Goal: Task Accomplishment & Management: Manage account settings

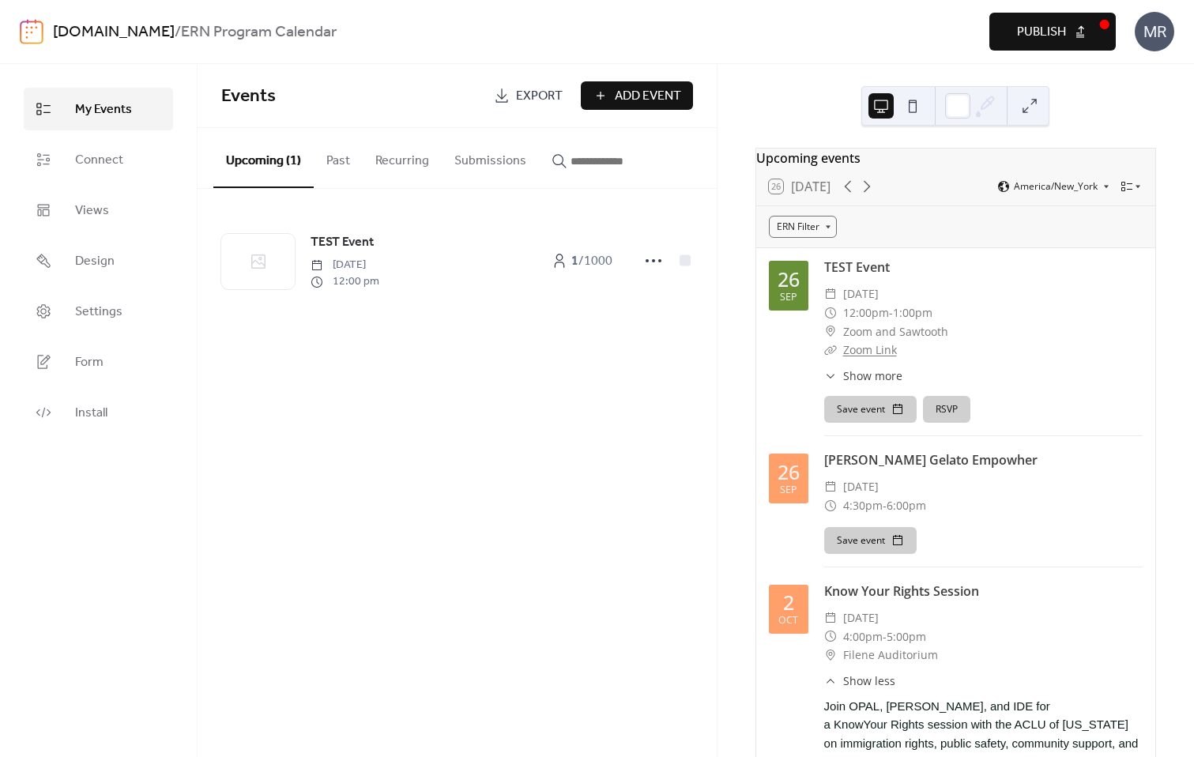
click at [954, 421] on button "RSVP" at bounding box center [946, 409] width 47 height 27
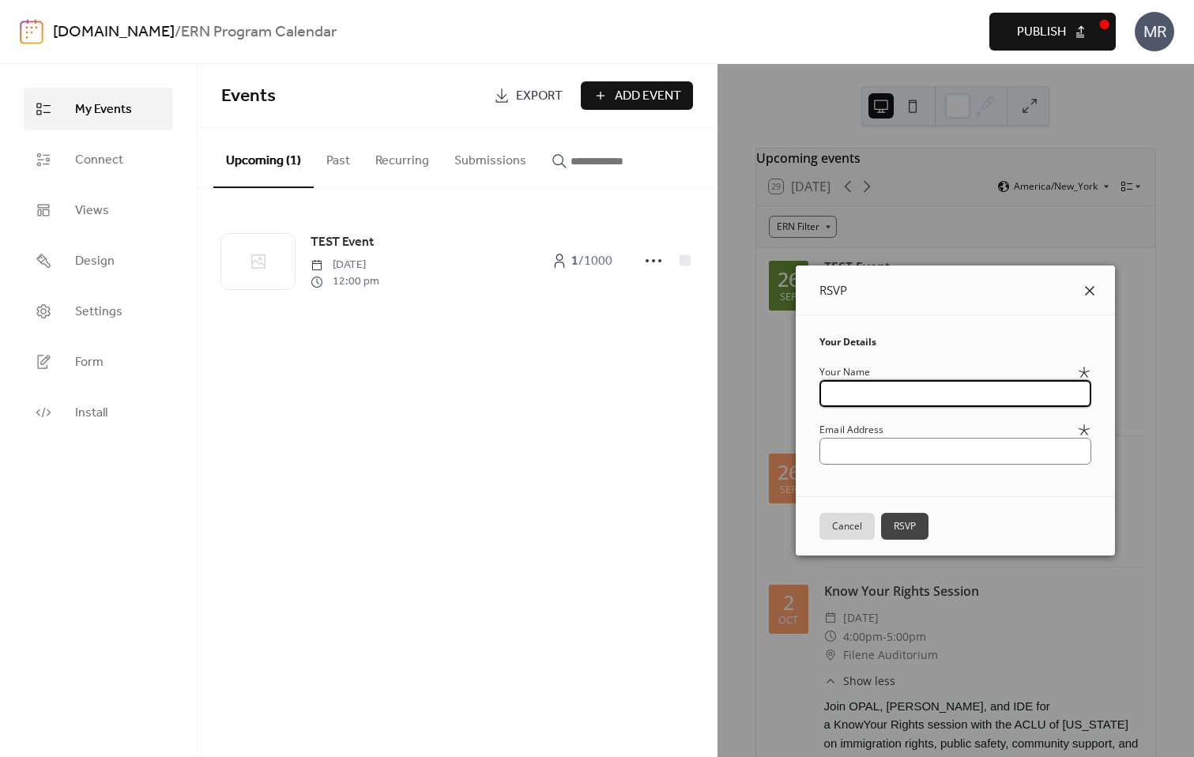
click at [1099, 288] on icon at bounding box center [1089, 290] width 19 height 19
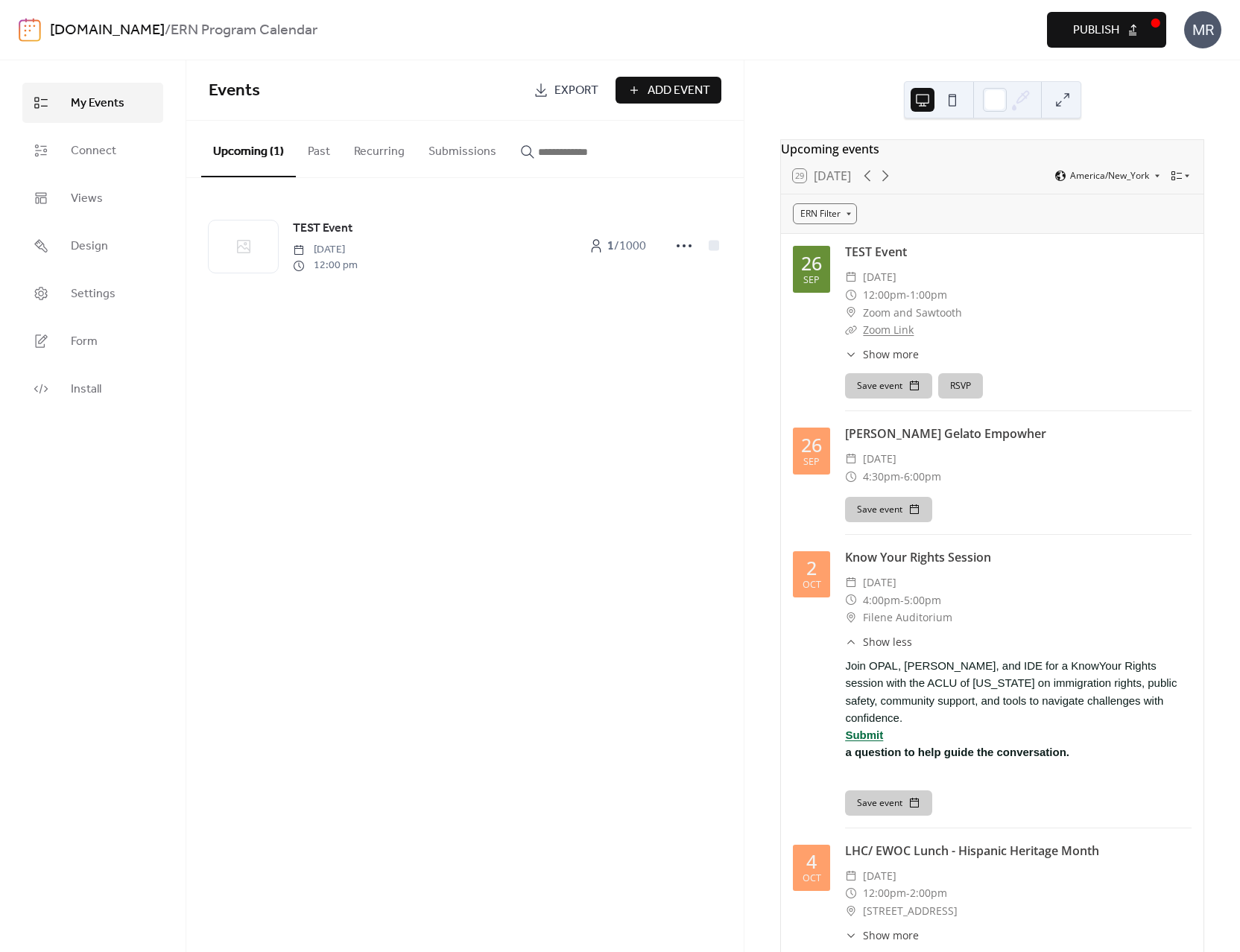
click at [289, 451] on div "Events Export Add Event Upcoming (1) Past Recurring Submissions TEST Event [DAT…" at bounding box center [465, 506] width 557 height 892
click at [590, 581] on div "Events Export Add Event Upcoming (1) Past Recurring Submissions TEST Event [DAT…" at bounding box center [465, 506] width 557 height 892
click at [93, 391] on span "Install" at bounding box center [86, 389] width 30 height 18
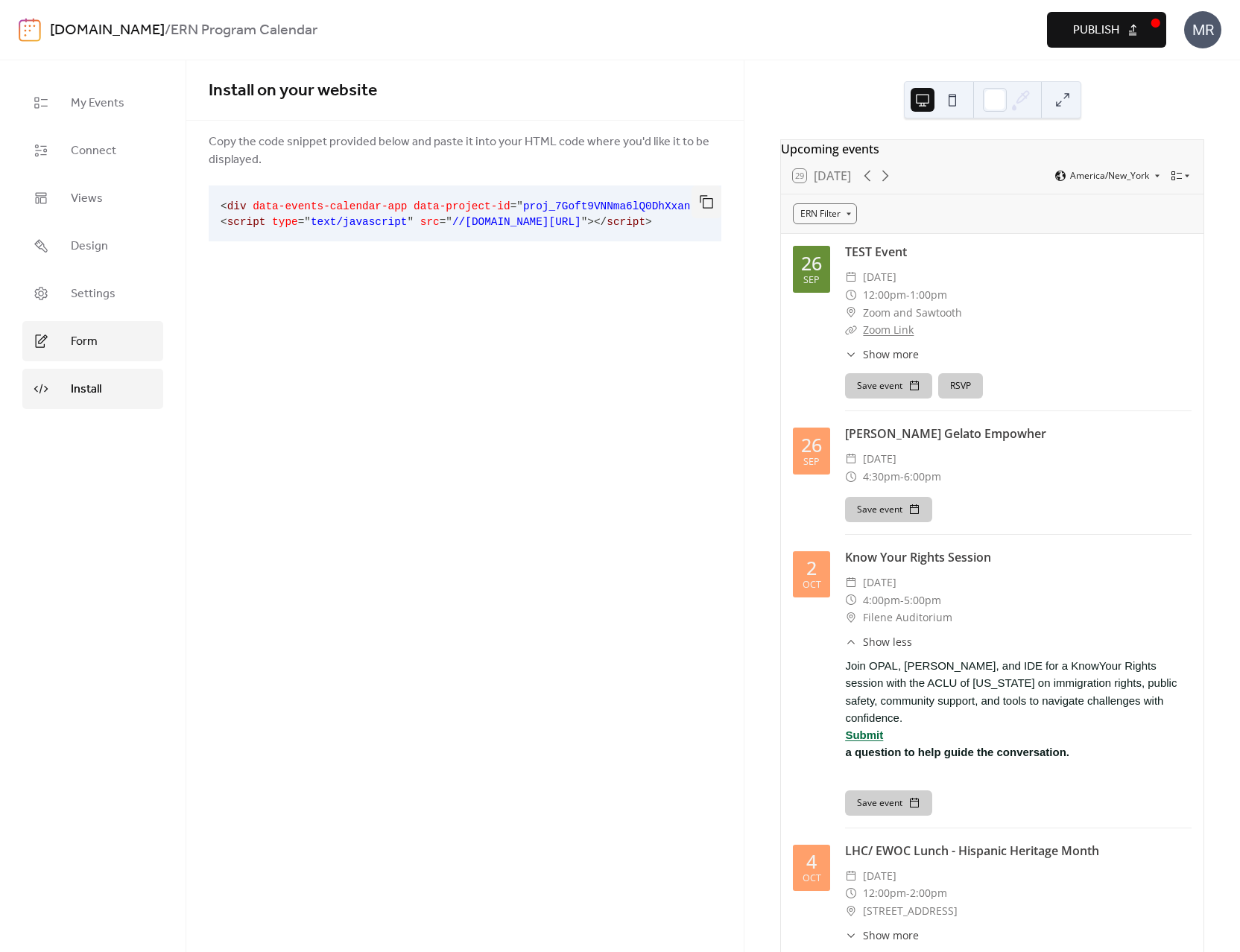
click at [97, 348] on span "Form" at bounding box center [84, 341] width 26 height 18
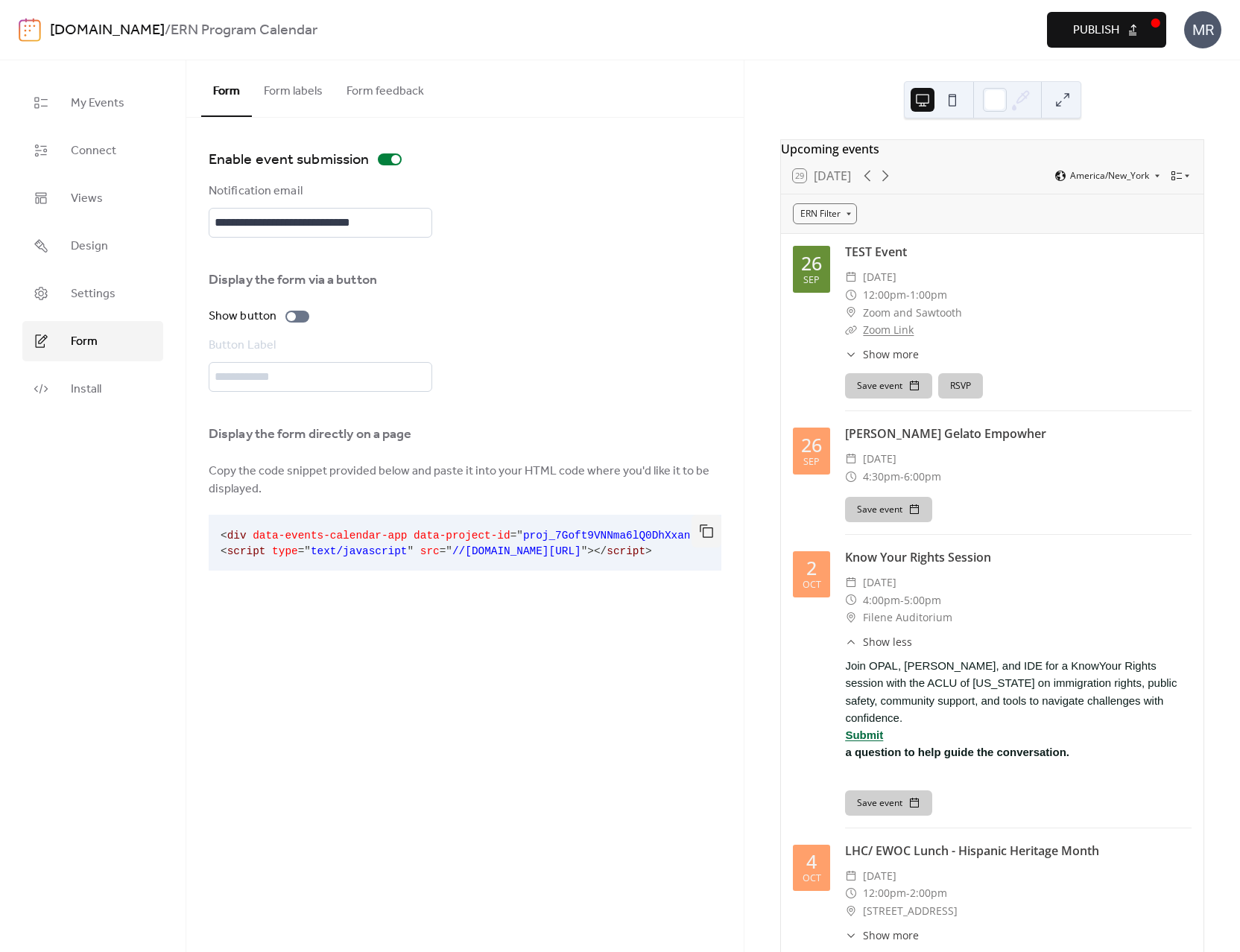
click at [306, 82] on button "Form labels" at bounding box center [293, 88] width 83 height 55
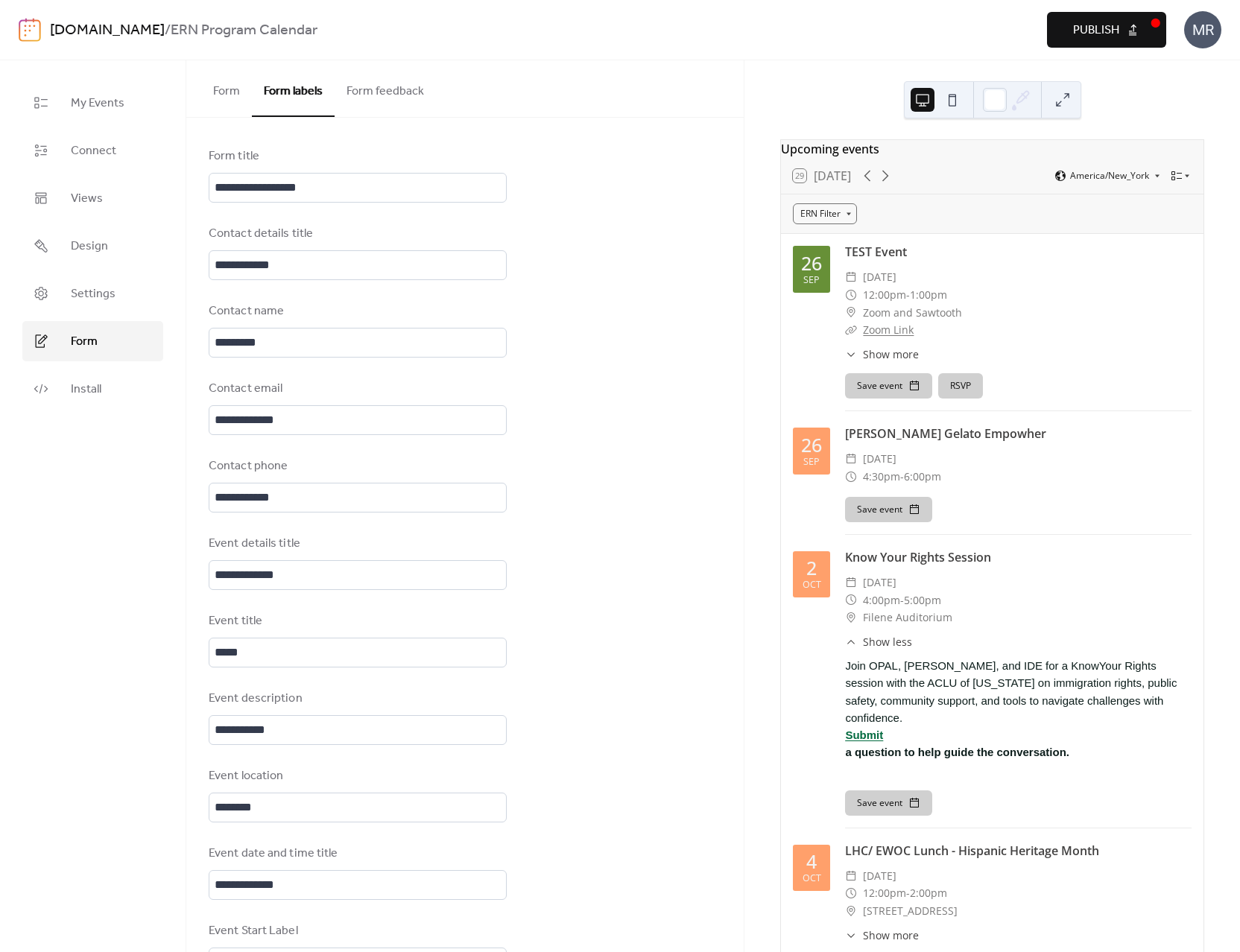
click at [398, 90] on button "Form feedback" at bounding box center [385, 88] width 101 height 55
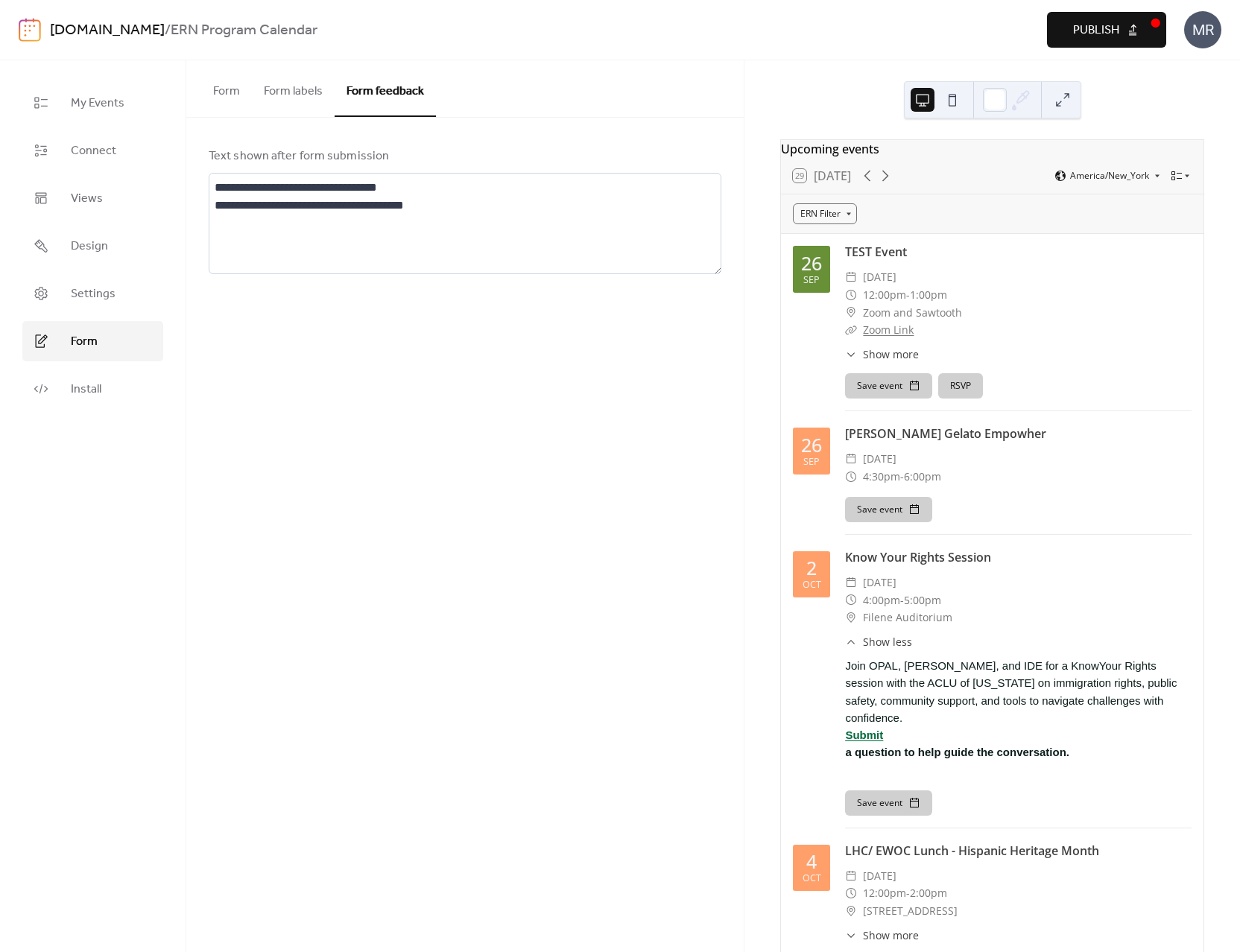
click at [398, 90] on button "Form feedback" at bounding box center [385, 89] width 101 height 57
click at [324, 88] on button "Form labels" at bounding box center [293, 88] width 83 height 55
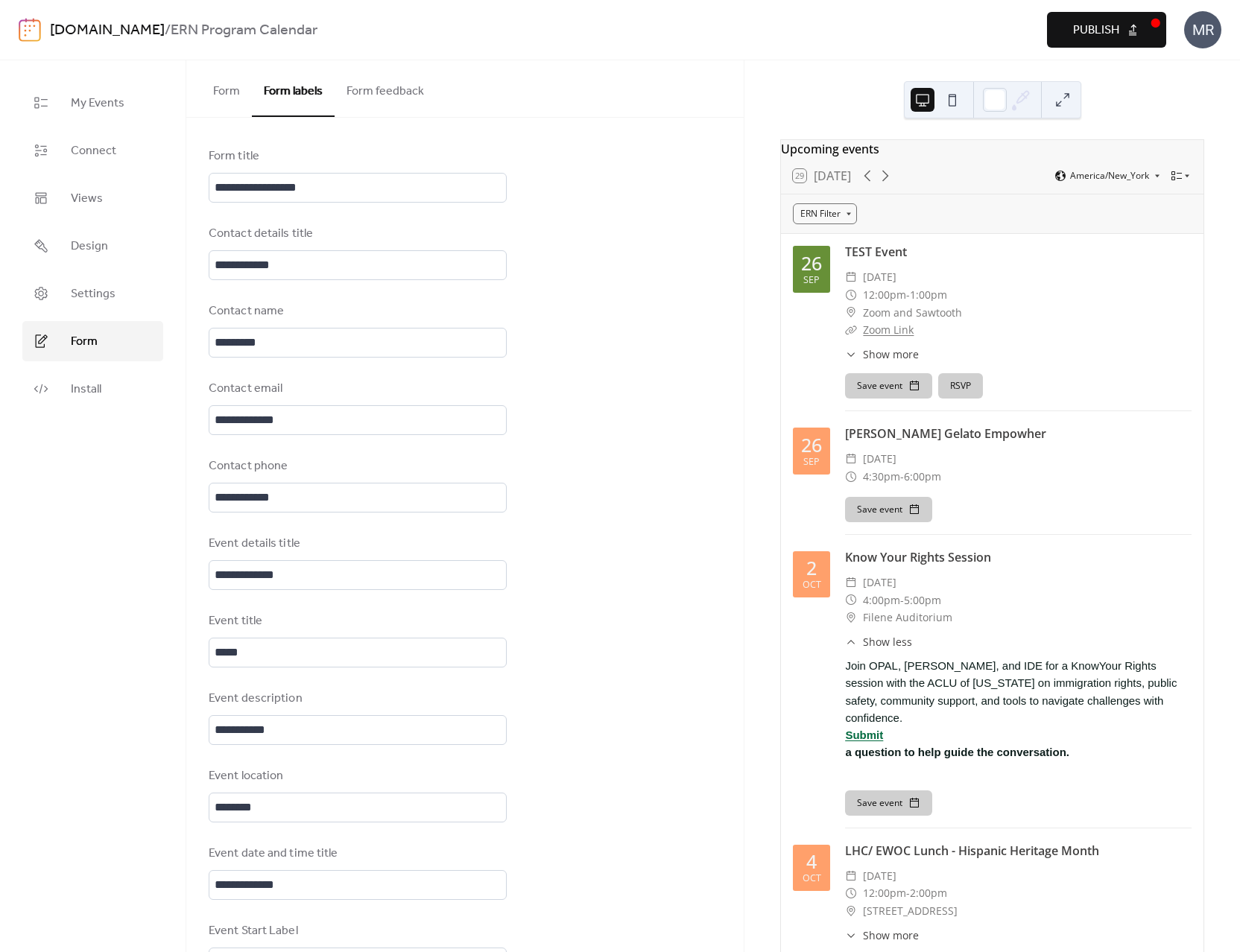
click at [223, 93] on button "Form" at bounding box center [226, 88] width 51 height 55
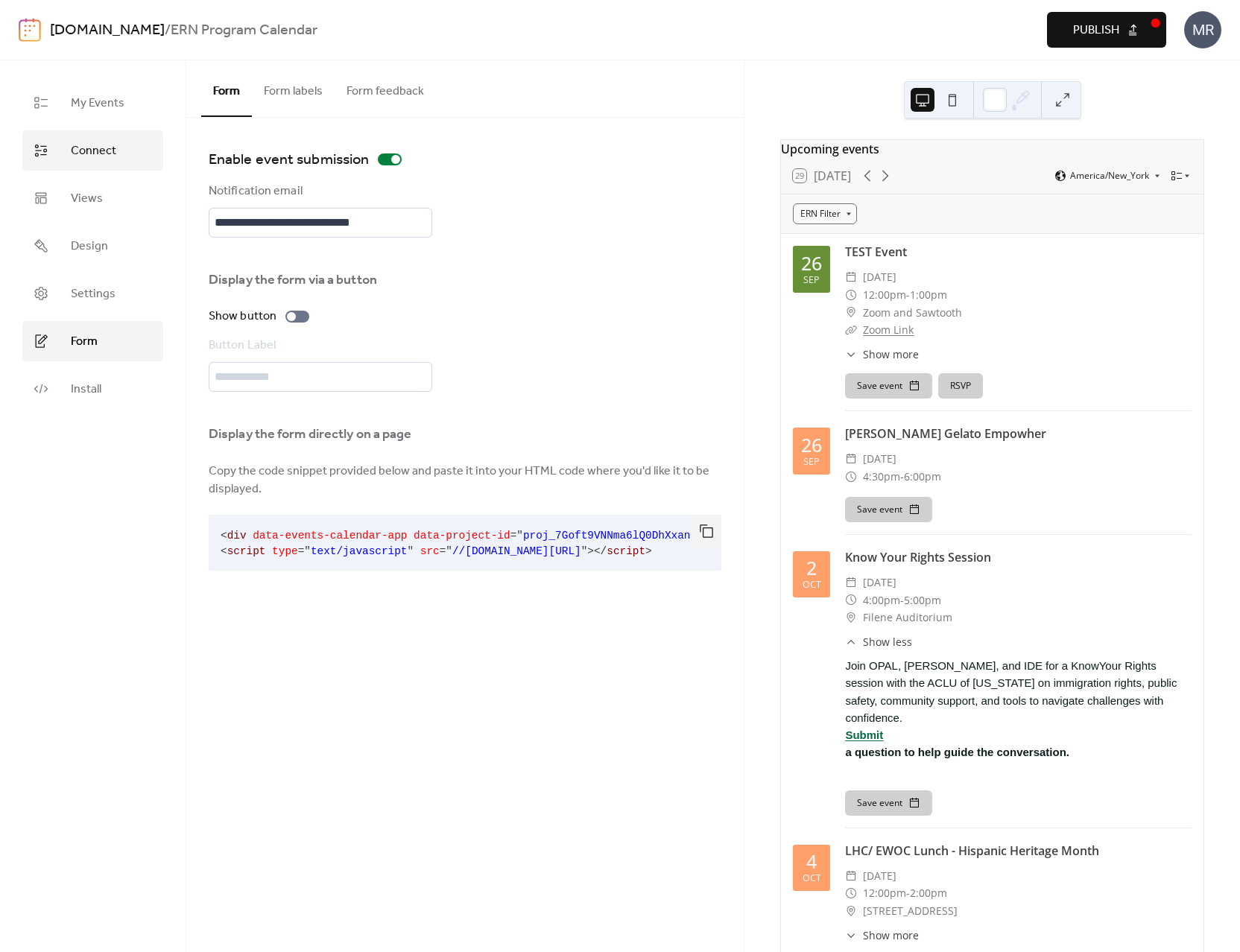
click at [105, 157] on span "Connect" at bounding box center [93, 151] width 45 height 18
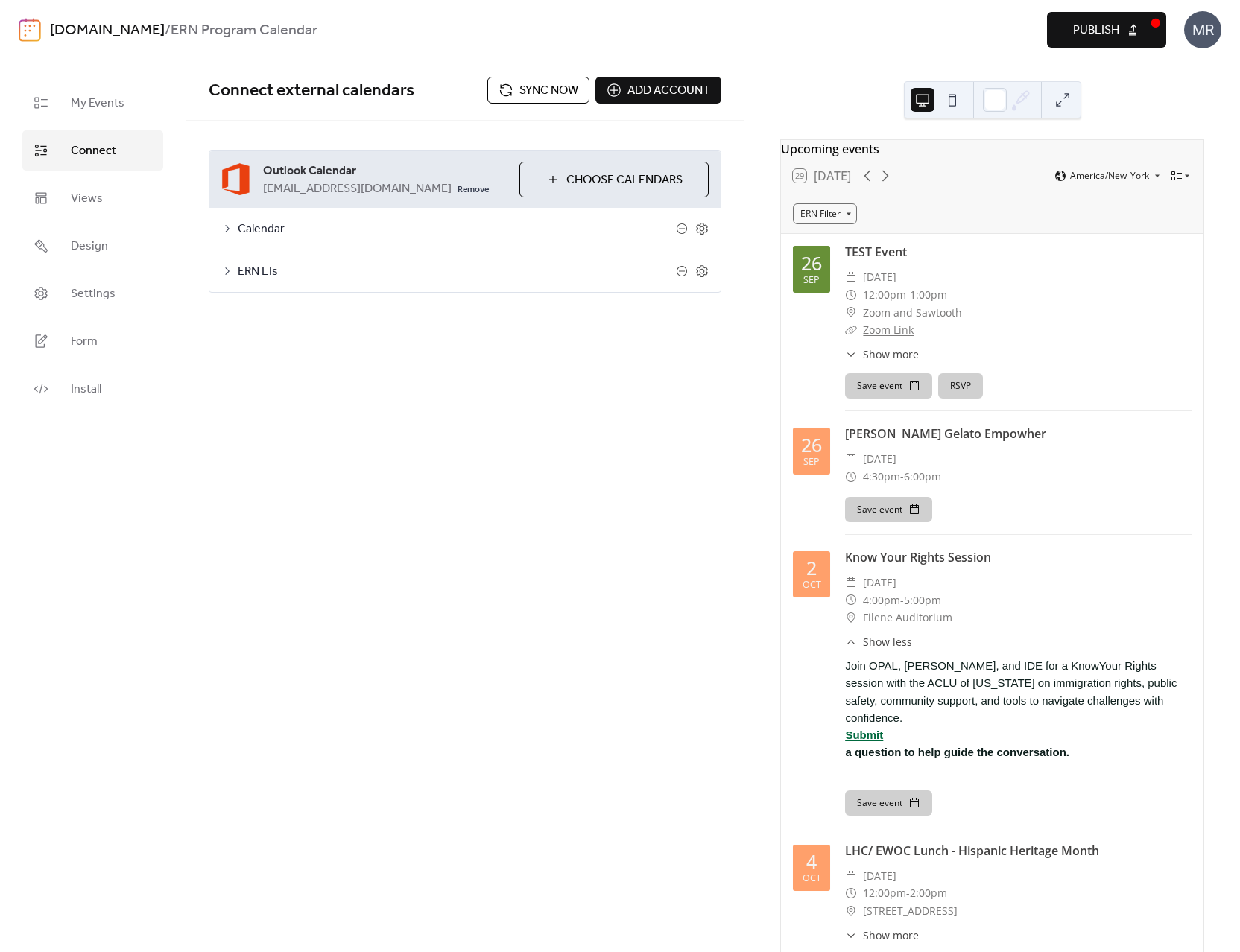
click at [228, 271] on icon at bounding box center [227, 271] width 5 height 8
click at [228, 271] on icon at bounding box center [227, 271] width 12 height 12
click at [227, 232] on icon at bounding box center [227, 228] width 12 height 12
click at [701, 233] on icon at bounding box center [703, 228] width 11 height 12
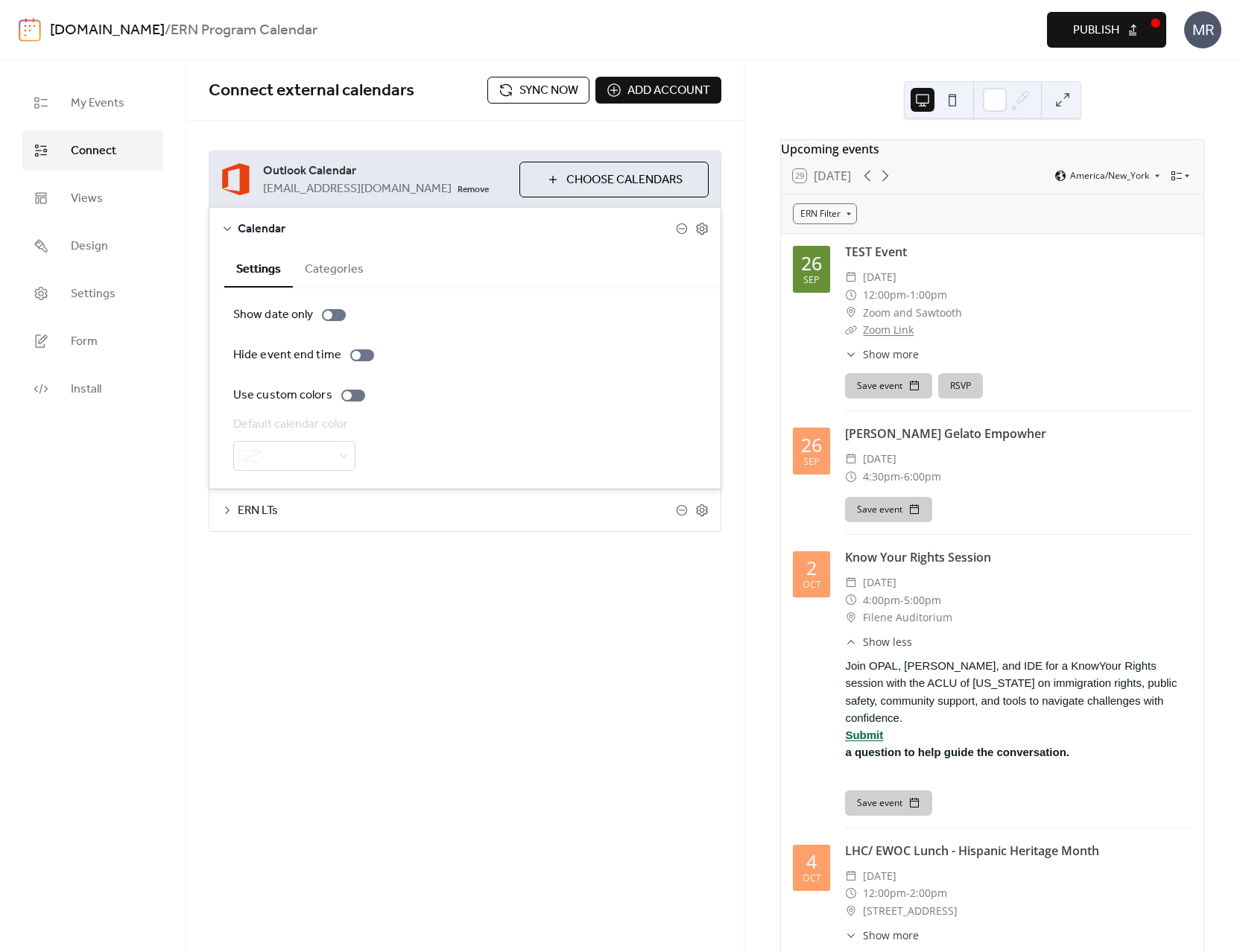
click at [229, 225] on icon at bounding box center [227, 228] width 12 height 12
click at [119, 106] on span "My Events" at bounding box center [97, 103] width 54 height 18
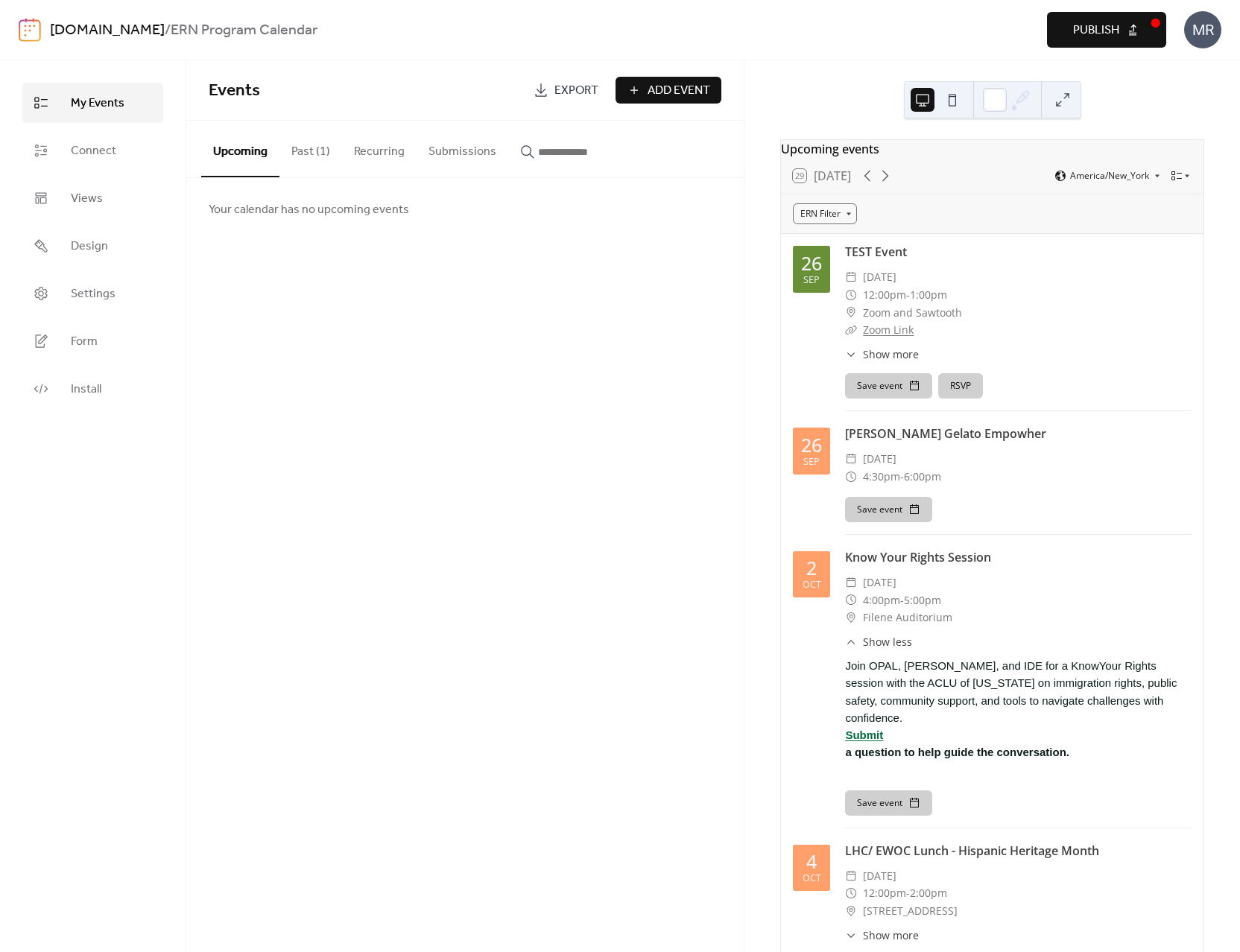
click at [296, 155] on button "Past (1)" at bounding box center [310, 148] width 62 height 55
click at [237, 153] on button "Upcoming" at bounding box center [240, 148] width 78 height 55
click at [120, 156] on link "Connect" at bounding box center [92, 150] width 141 height 41
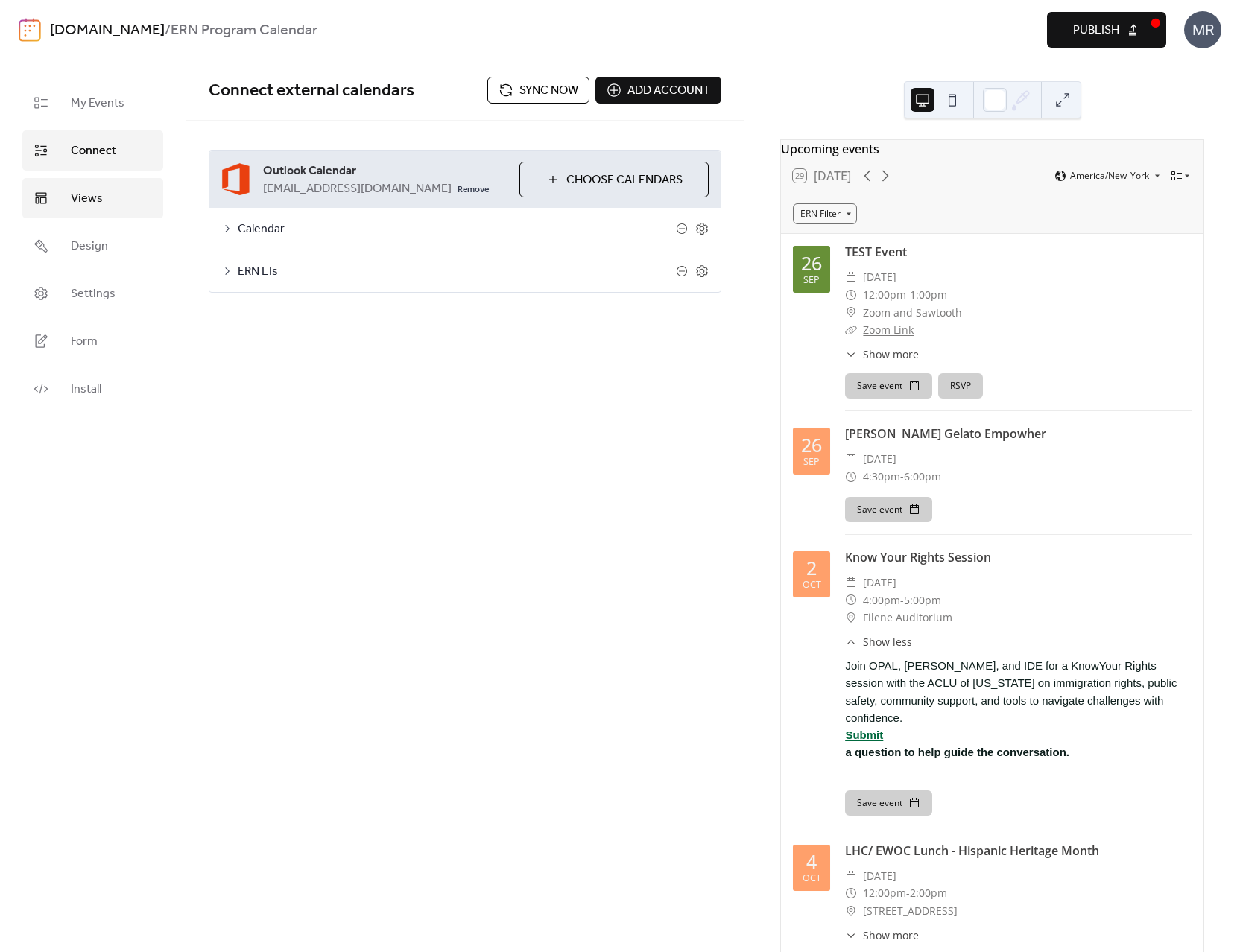
click at [94, 210] on link "Views" at bounding box center [92, 198] width 141 height 41
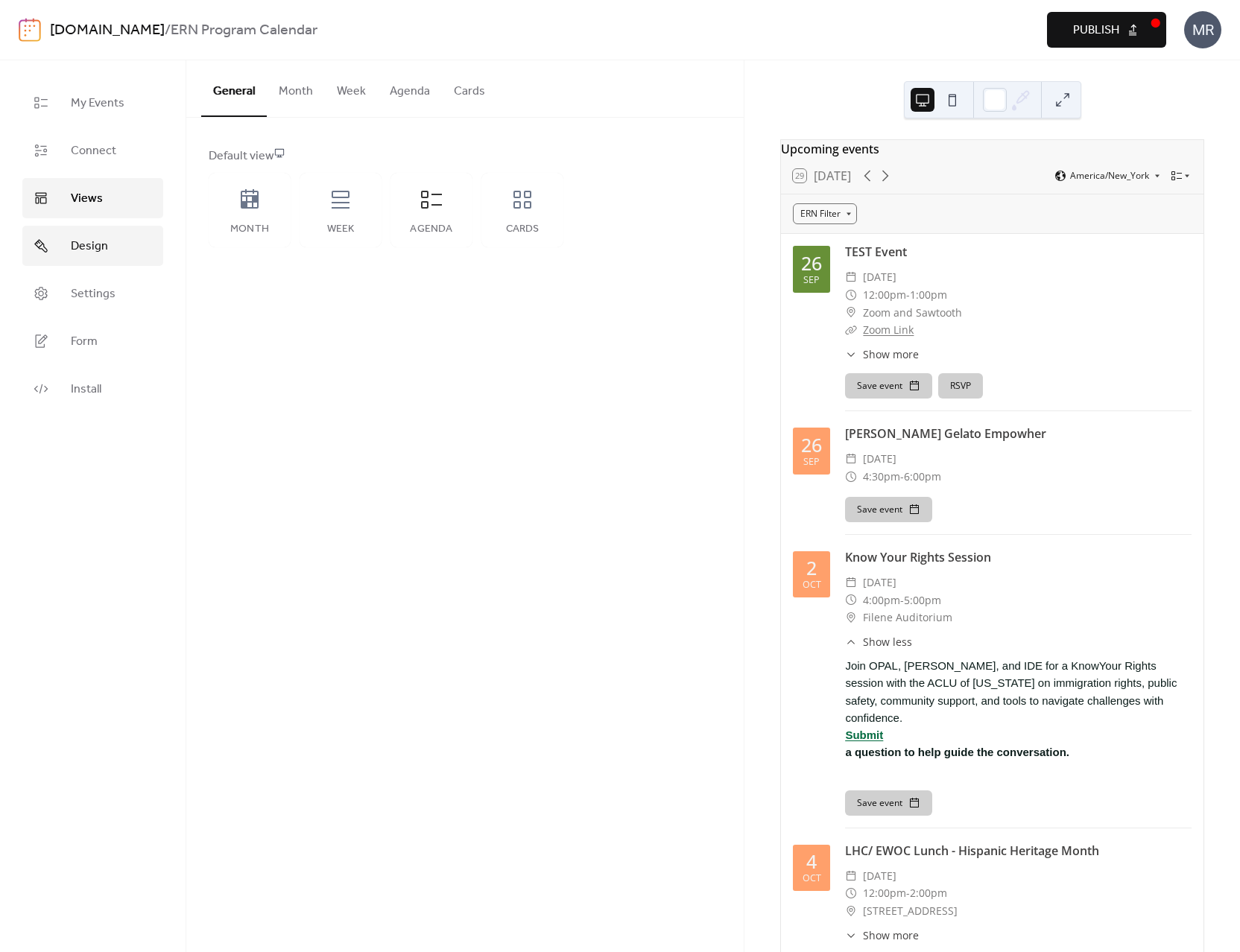
click at [103, 232] on link "Design" at bounding box center [92, 245] width 141 height 41
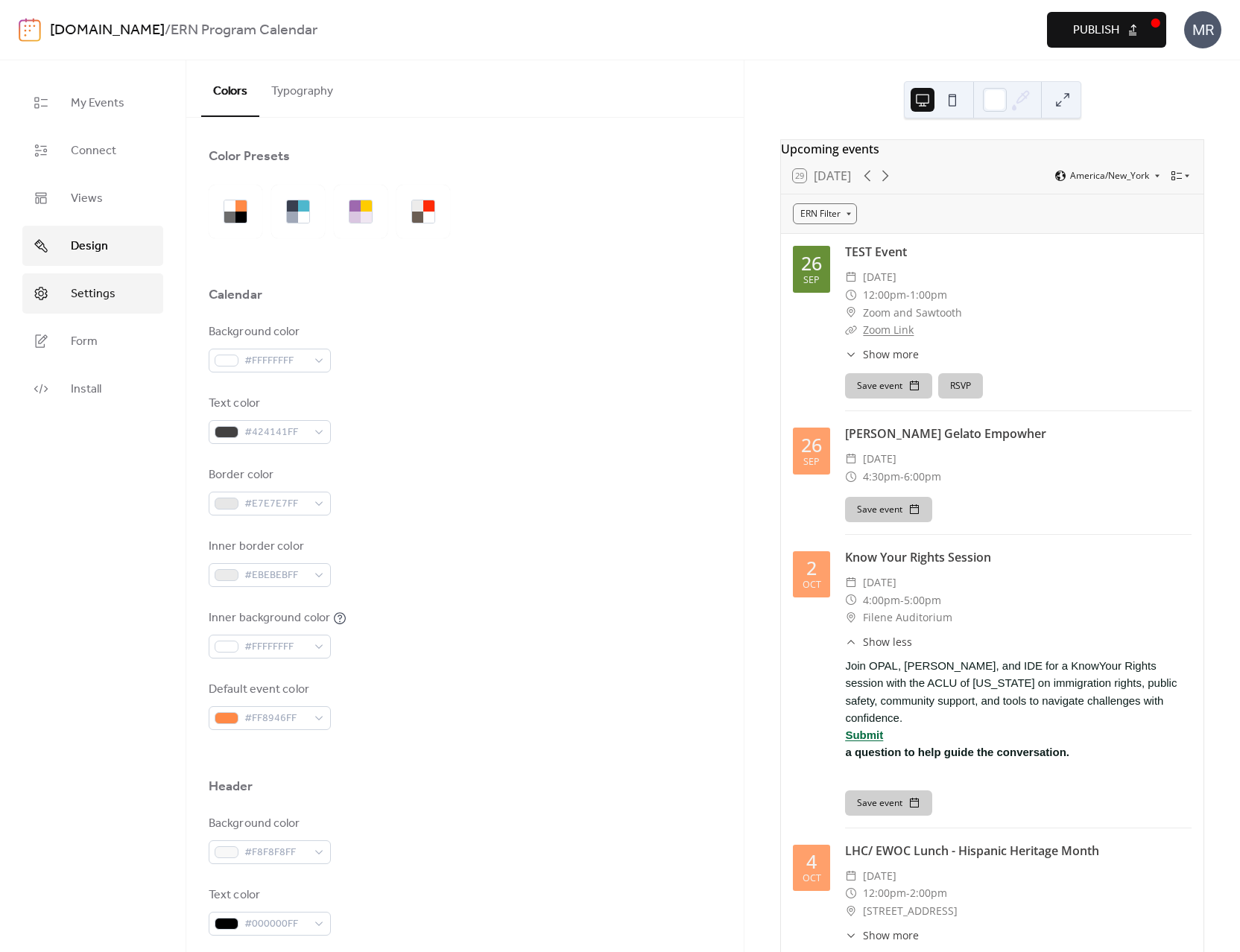
click at [127, 286] on link "Settings" at bounding box center [92, 293] width 141 height 41
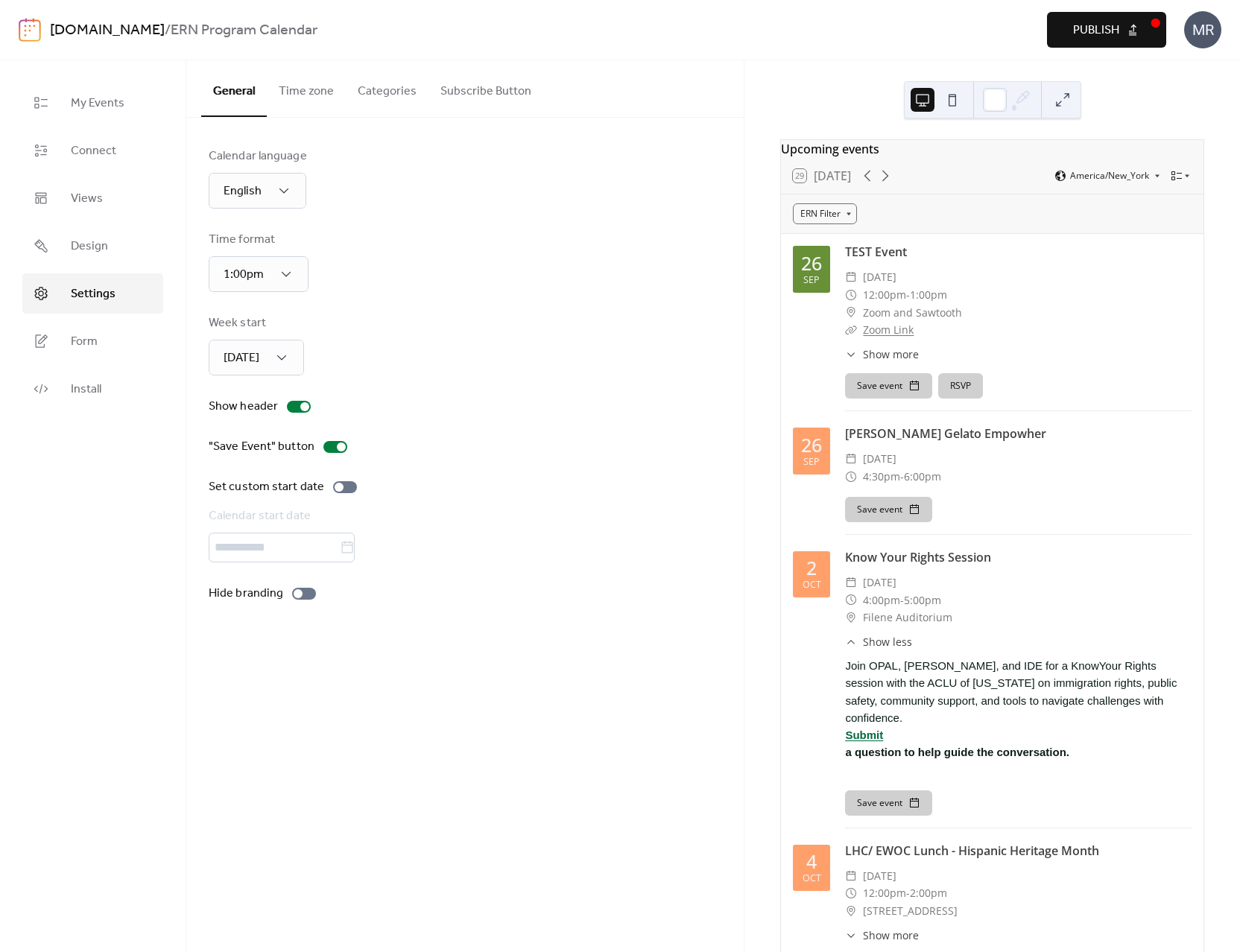
click at [468, 99] on button "Subscribe Button" at bounding box center [486, 88] width 115 height 55
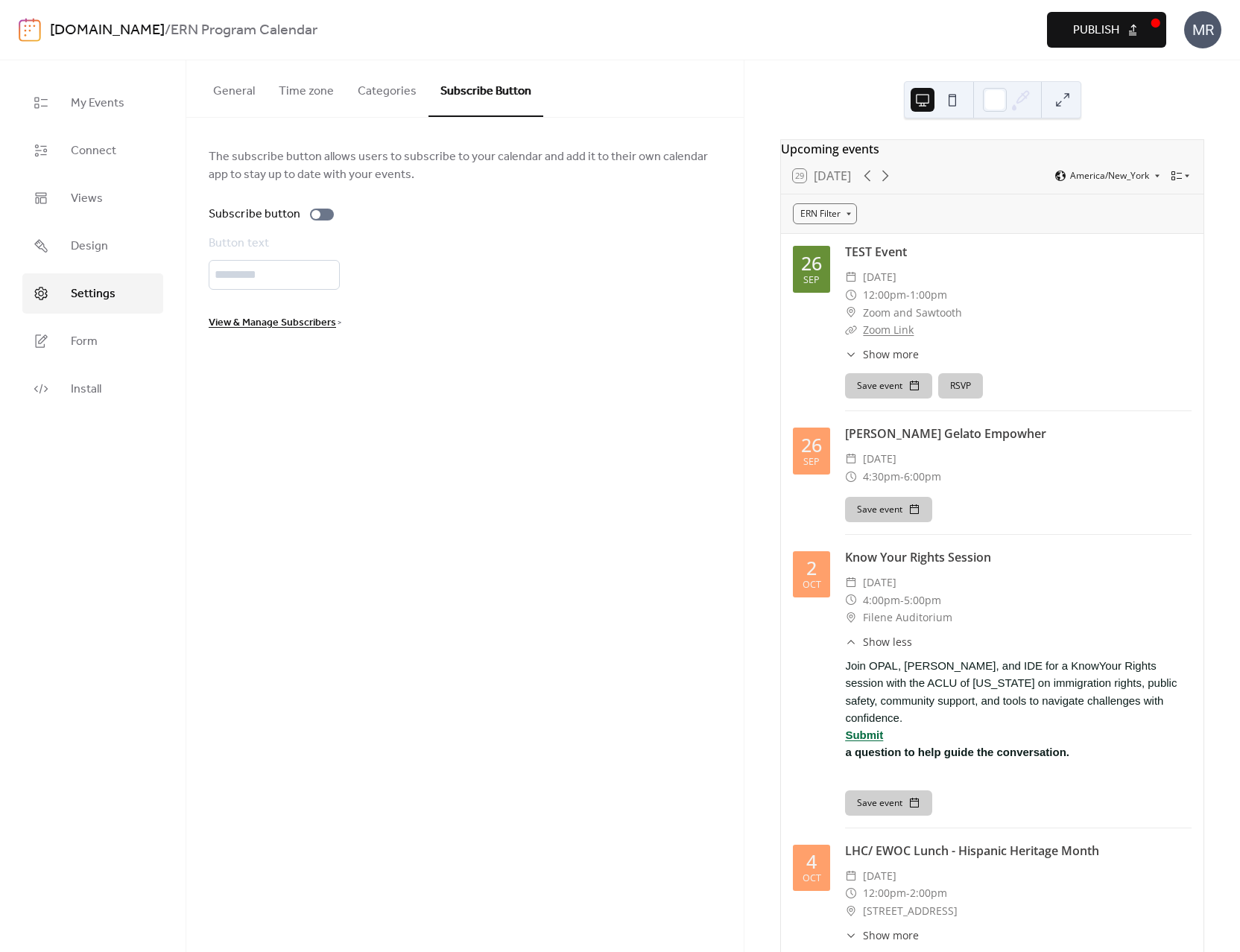
click at [349, 98] on button "Categories" at bounding box center [388, 88] width 83 height 55
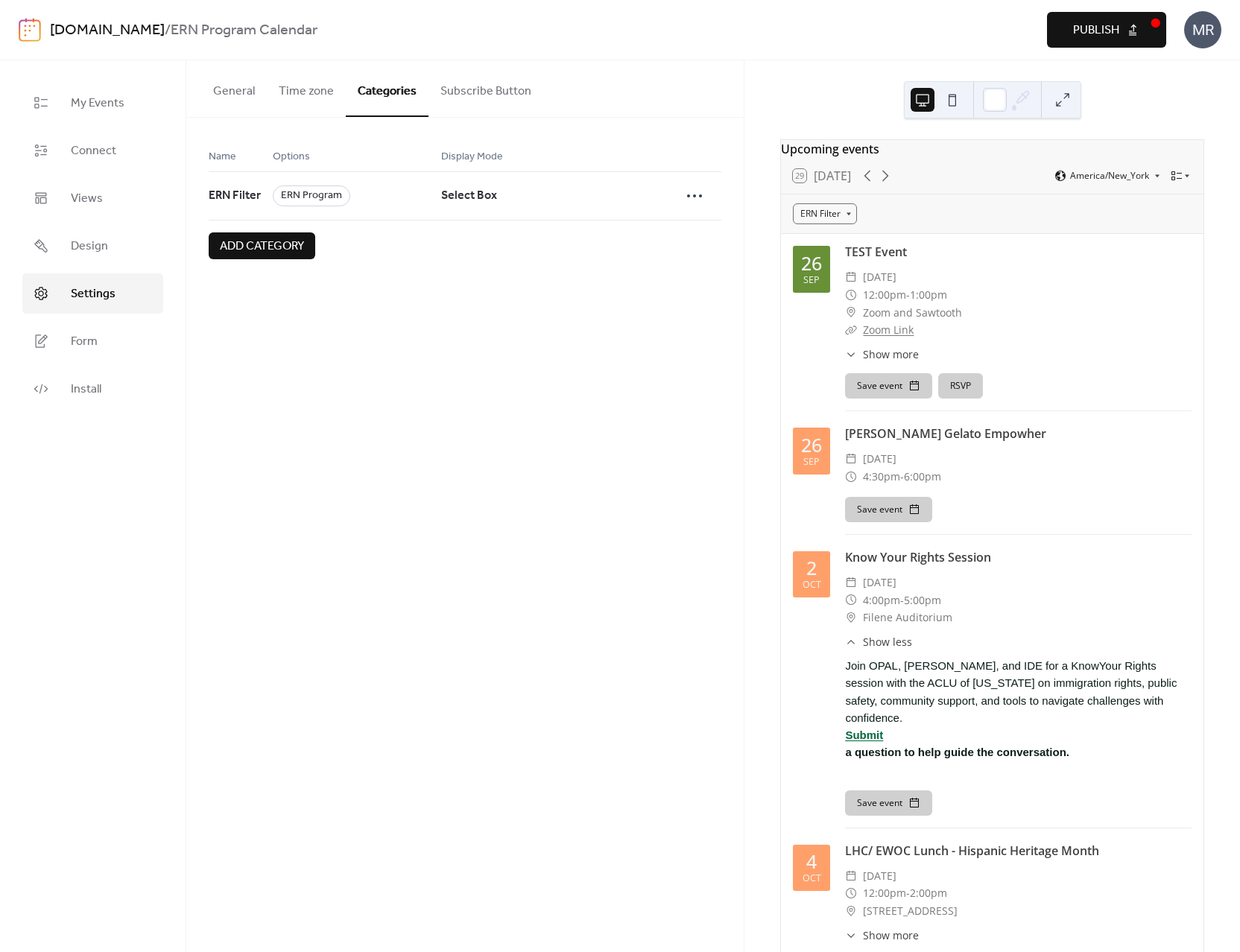
click at [293, 90] on button "Time zone" at bounding box center [306, 88] width 79 height 55
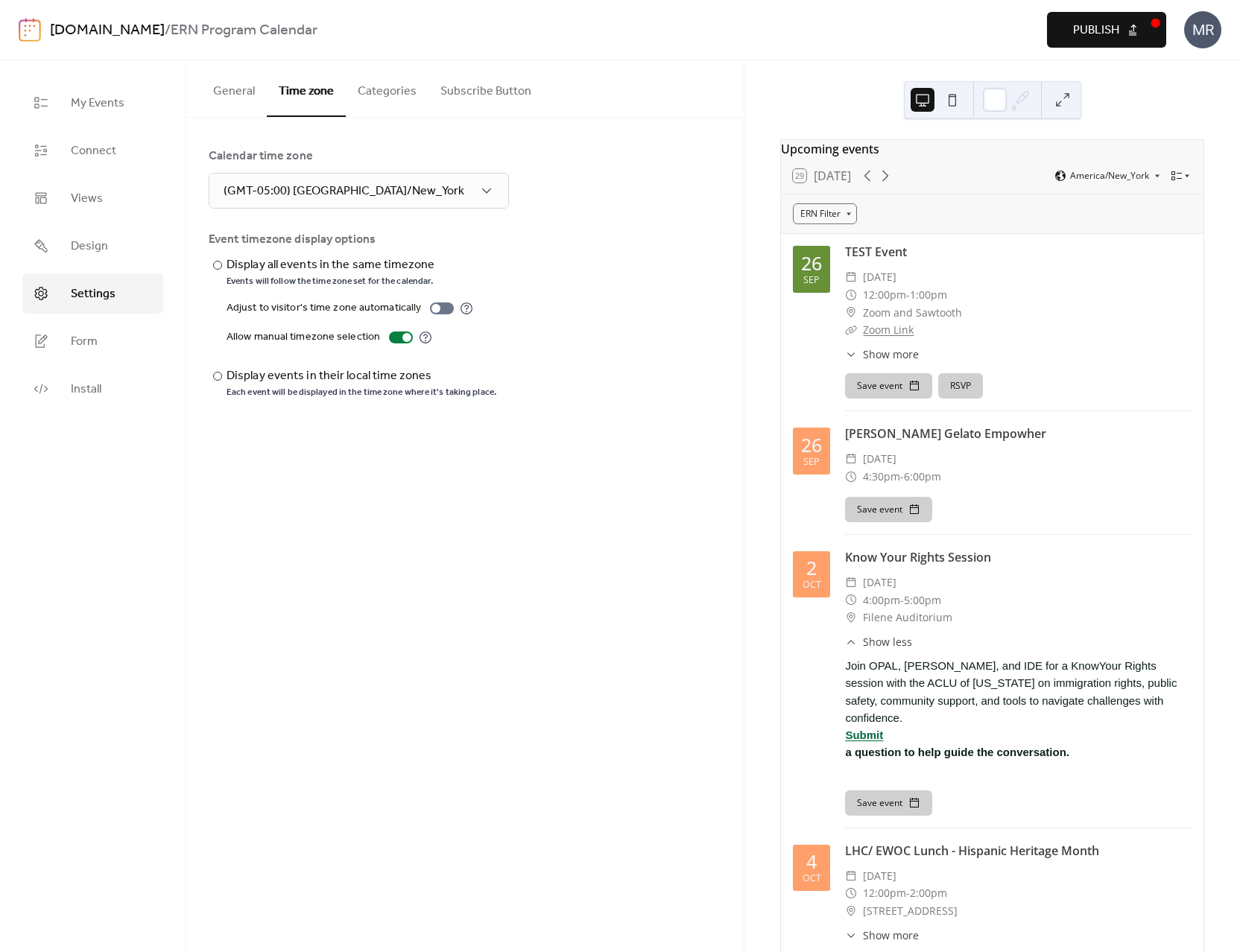
click at [228, 94] on button "General" at bounding box center [234, 88] width 66 height 55
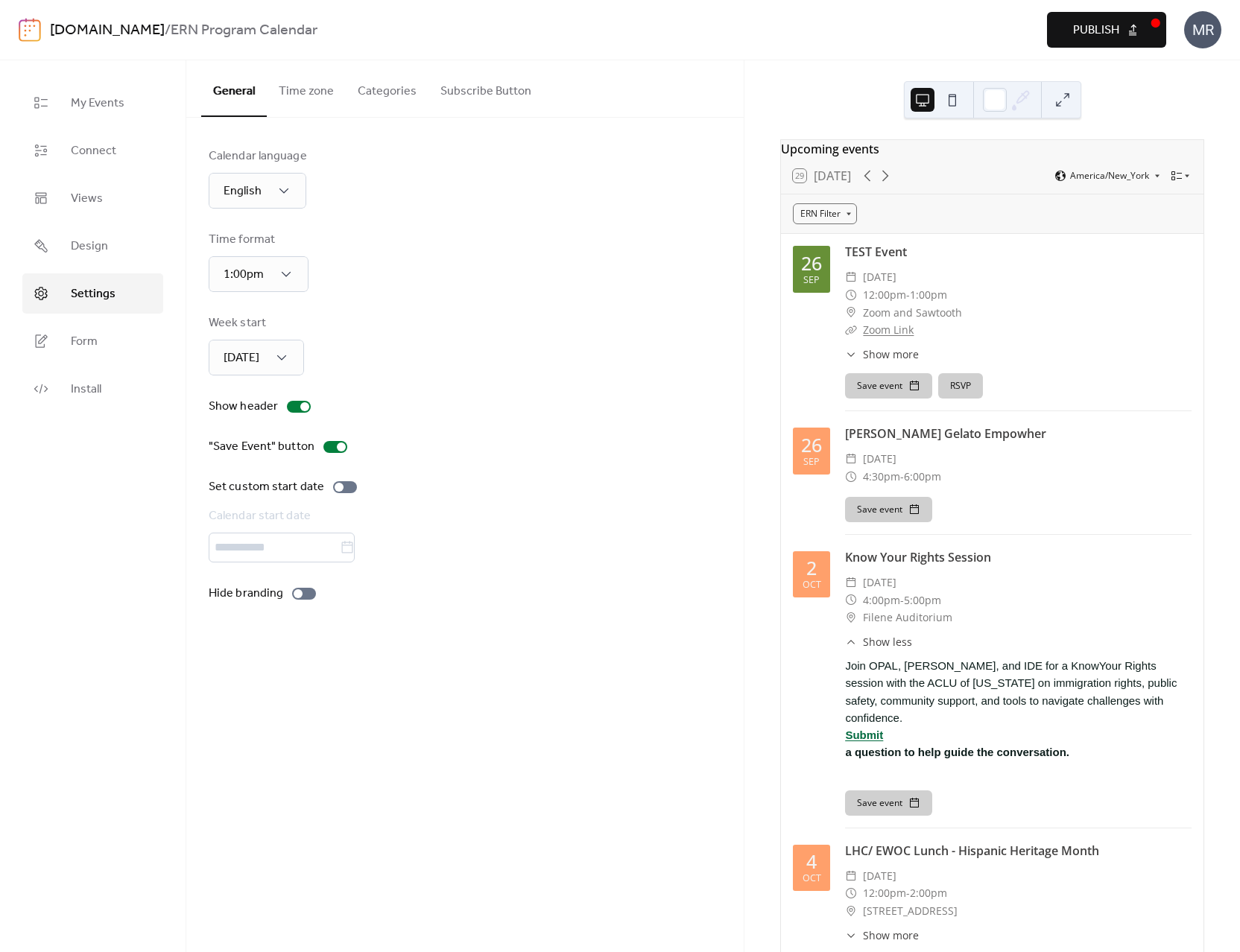
click at [391, 101] on button "Categories" at bounding box center [388, 88] width 83 height 55
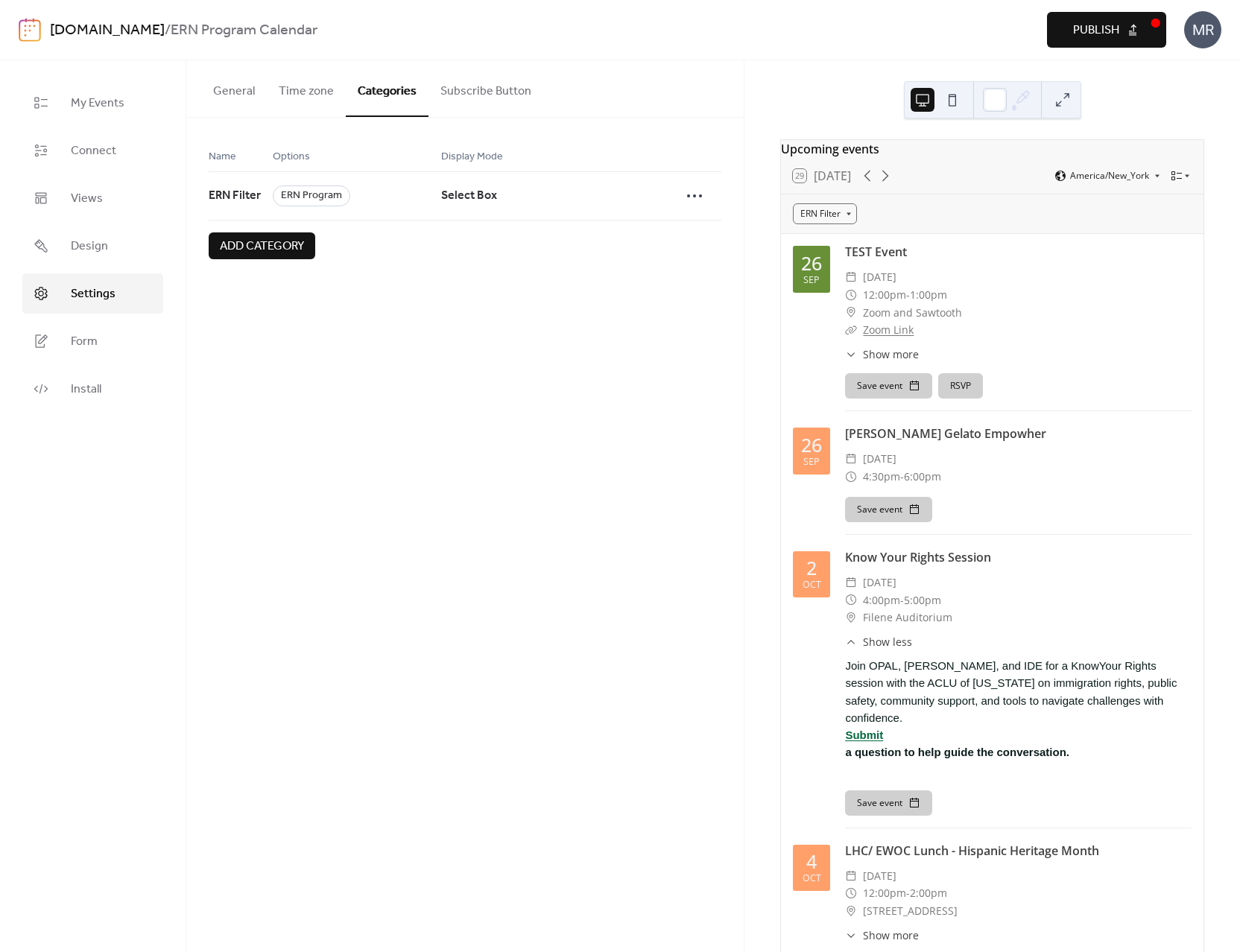
click at [228, 79] on button "General" at bounding box center [234, 88] width 66 height 55
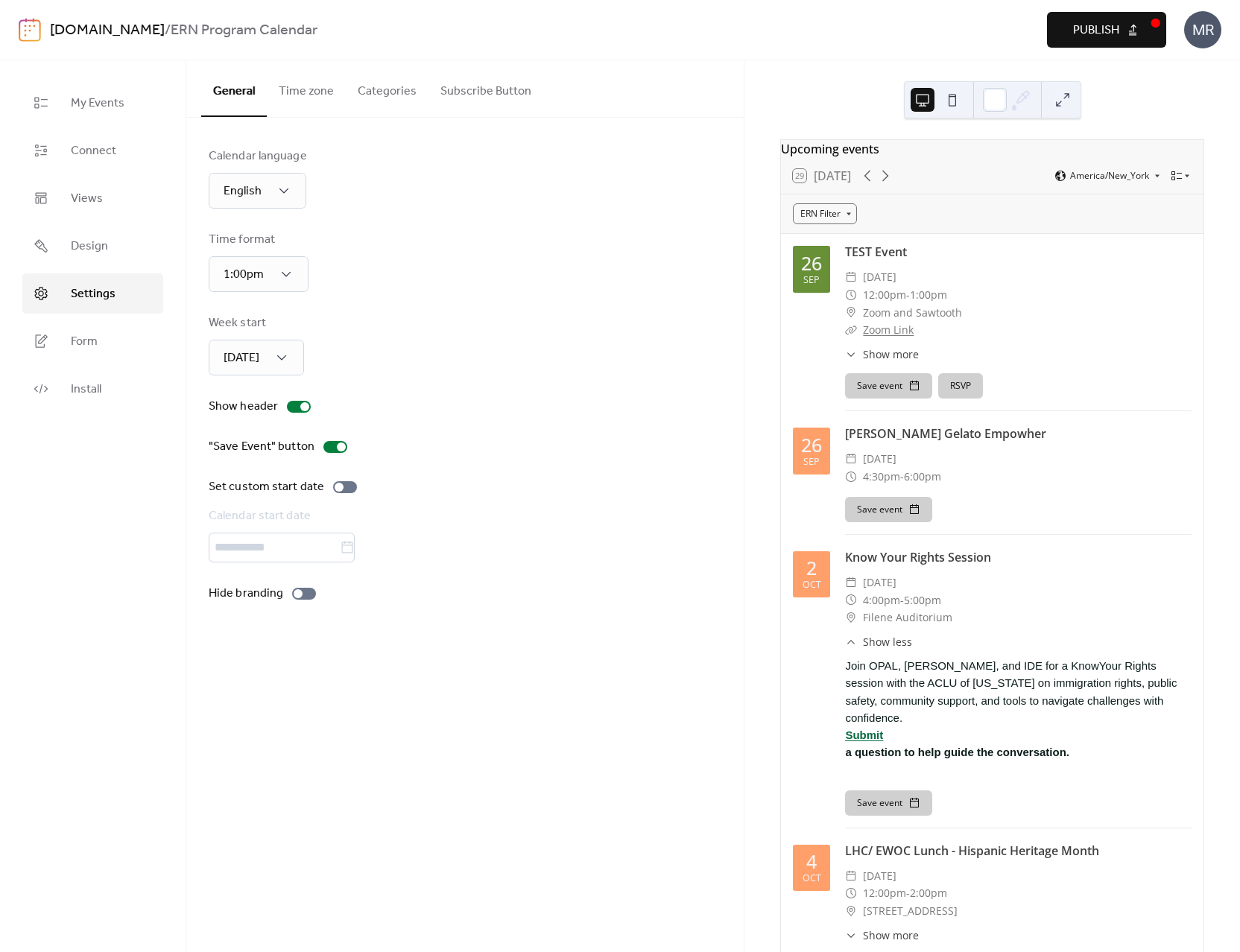
click at [112, 451] on div "My Events Connect Views Design Settings Form Install" at bounding box center [93, 506] width 187 height 892
click at [99, 343] on link "Form" at bounding box center [92, 341] width 141 height 41
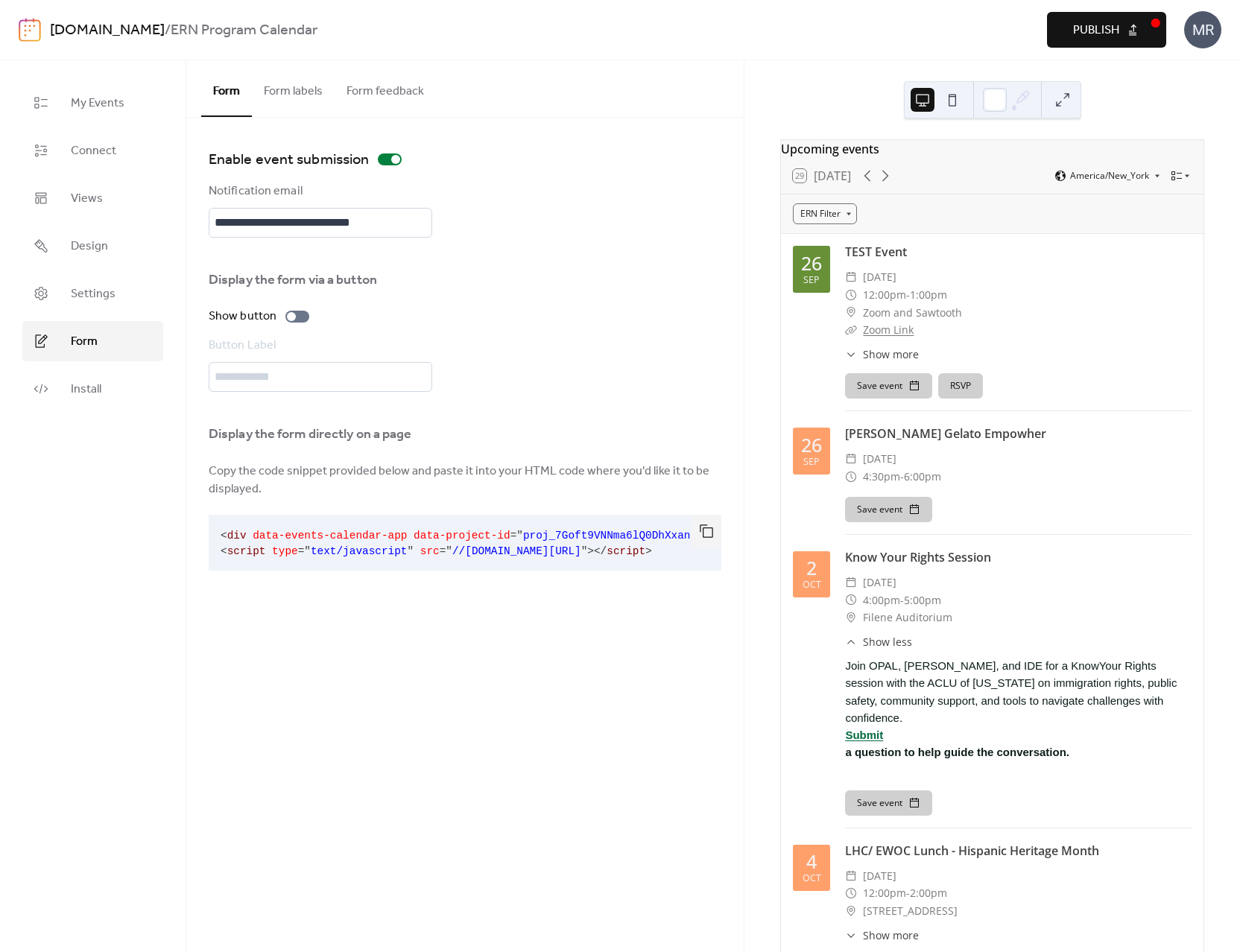
click at [297, 92] on button "Form labels" at bounding box center [293, 88] width 83 height 55
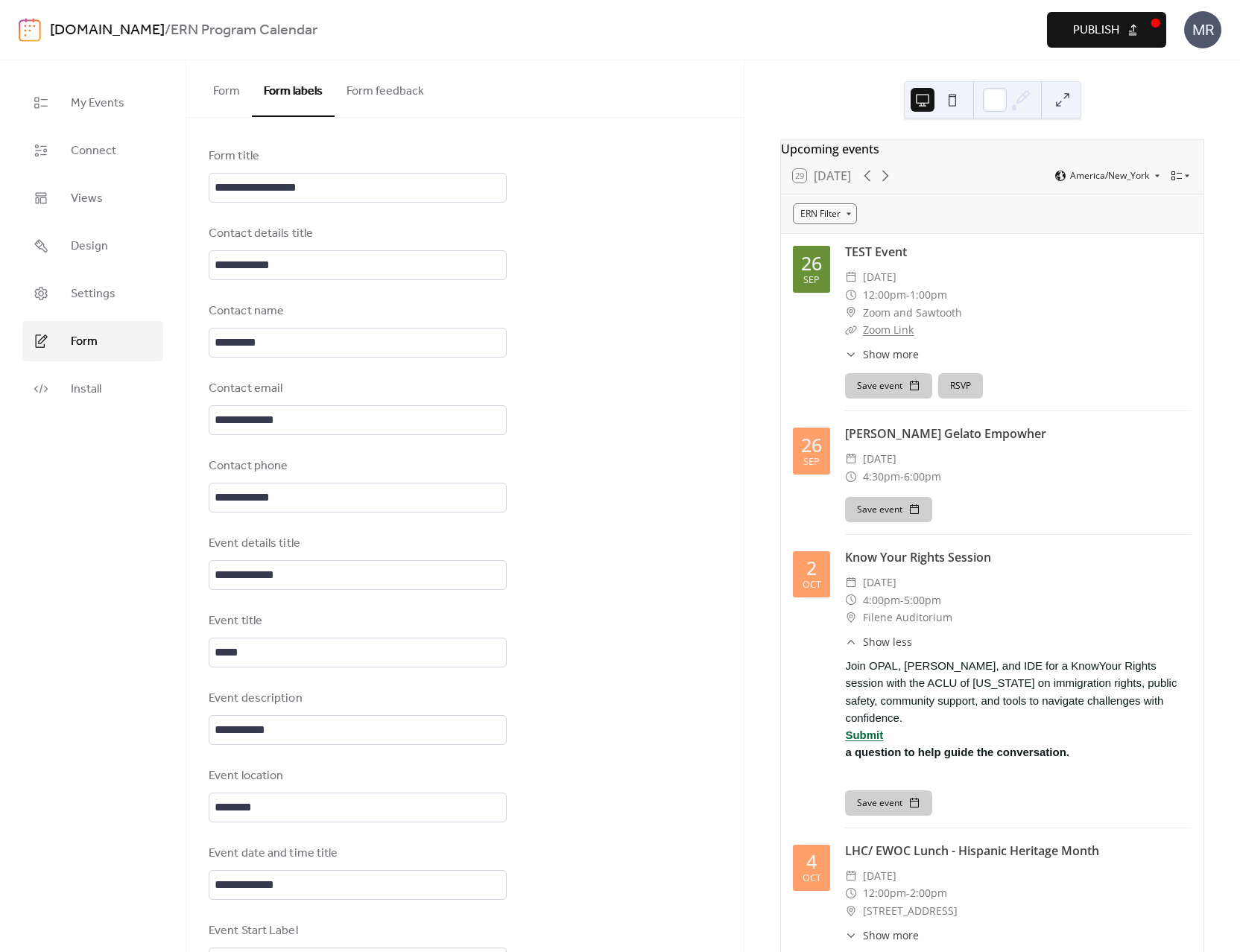
click at [553, 43] on div "[DOMAIN_NAME] / ERN Program Calendar" at bounding box center [364, 30] width 628 height 28
